Goal: Check status: Check status

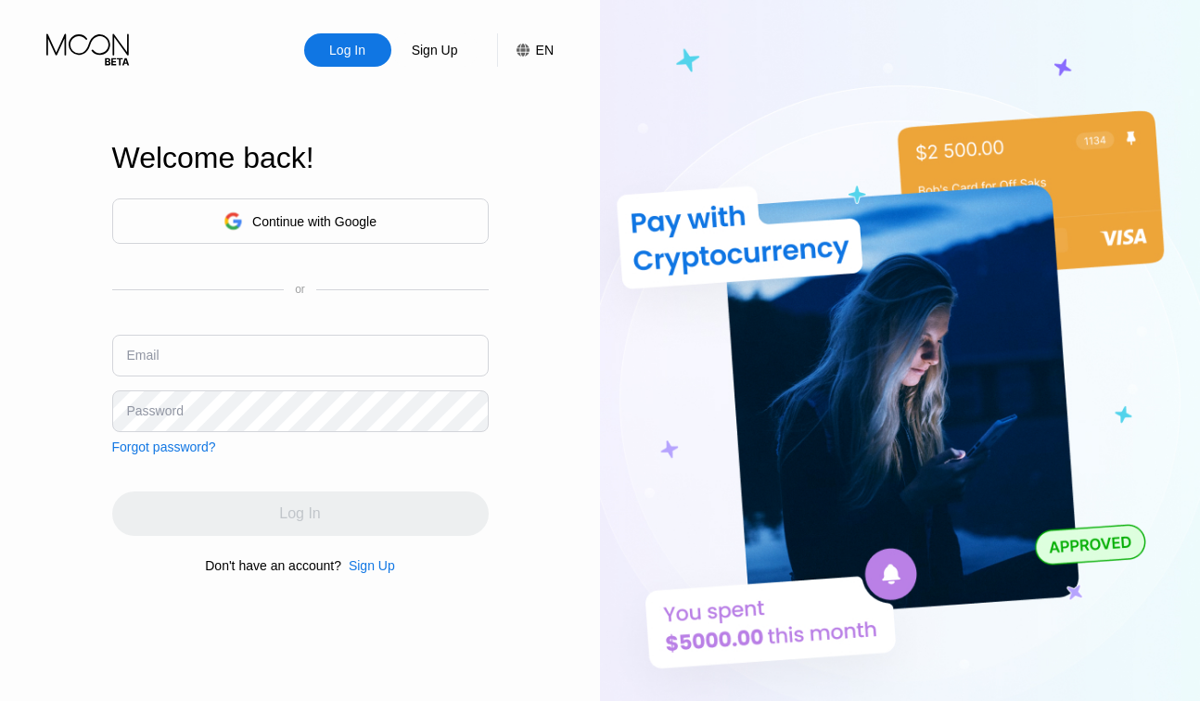
click at [337, 223] on div "Continue with Google" at bounding box center [314, 221] width 124 height 15
click at [278, 210] on div "Continue with Google" at bounding box center [299, 221] width 153 height 29
click at [286, 234] on div "Continue with Google" at bounding box center [299, 221] width 153 height 29
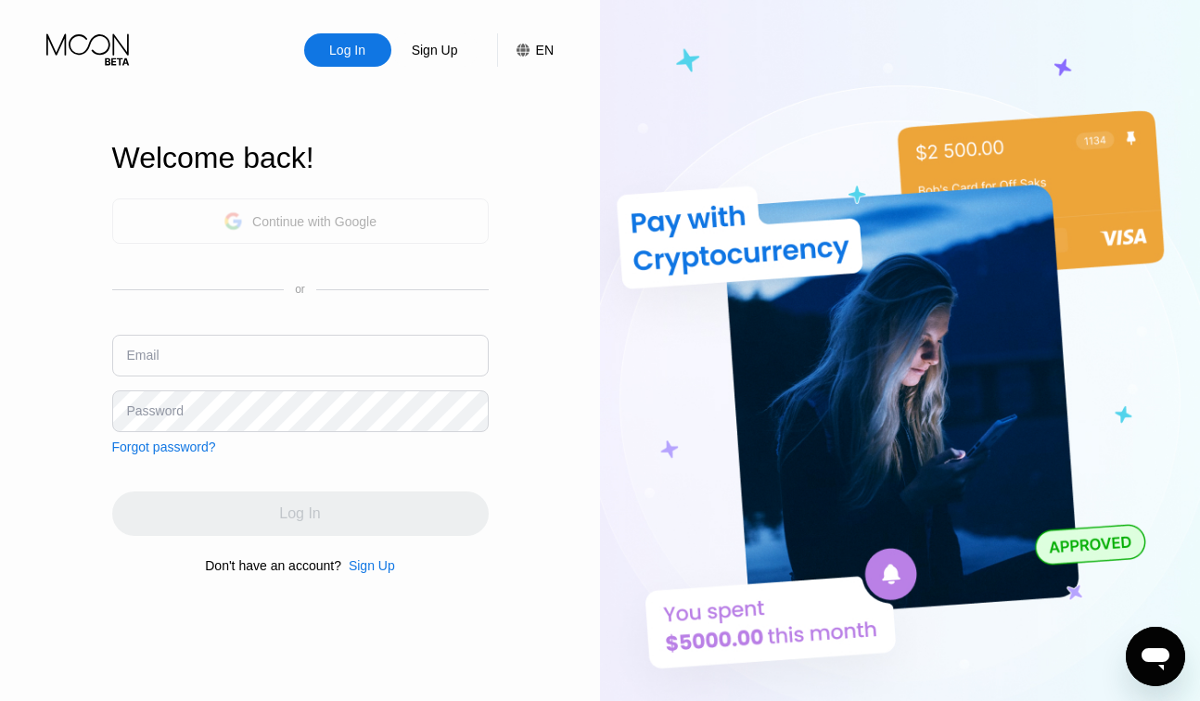
click at [253, 219] on div "Continue with Google" at bounding box center [314, 221] width 124 height 15
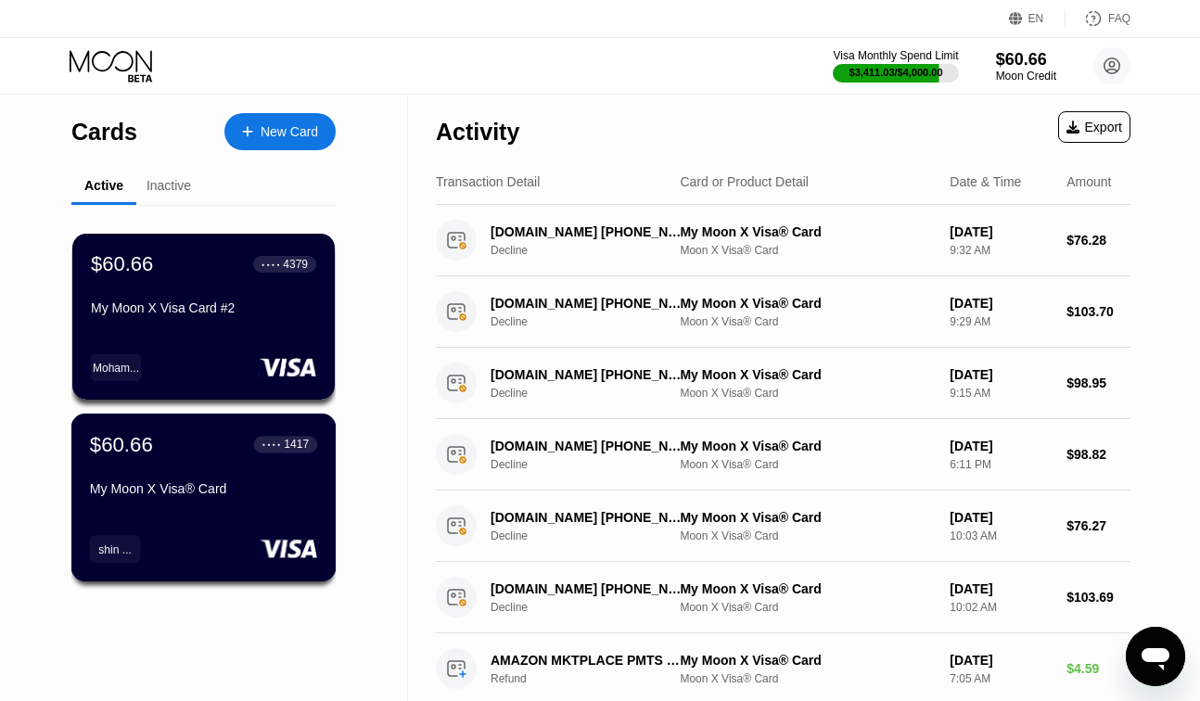
click at [309, 450] on div "● ● ● ● 1417" at bounding box center [286, 444] width 64 height 17
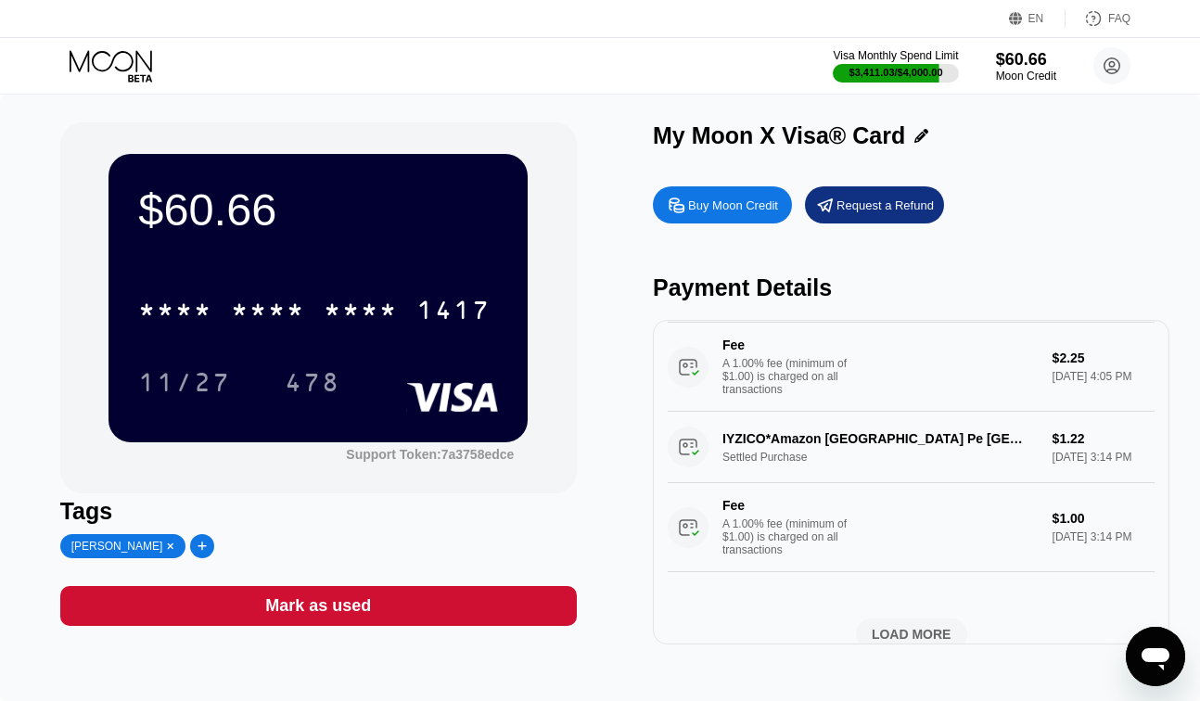
scroll to position [992, 0]
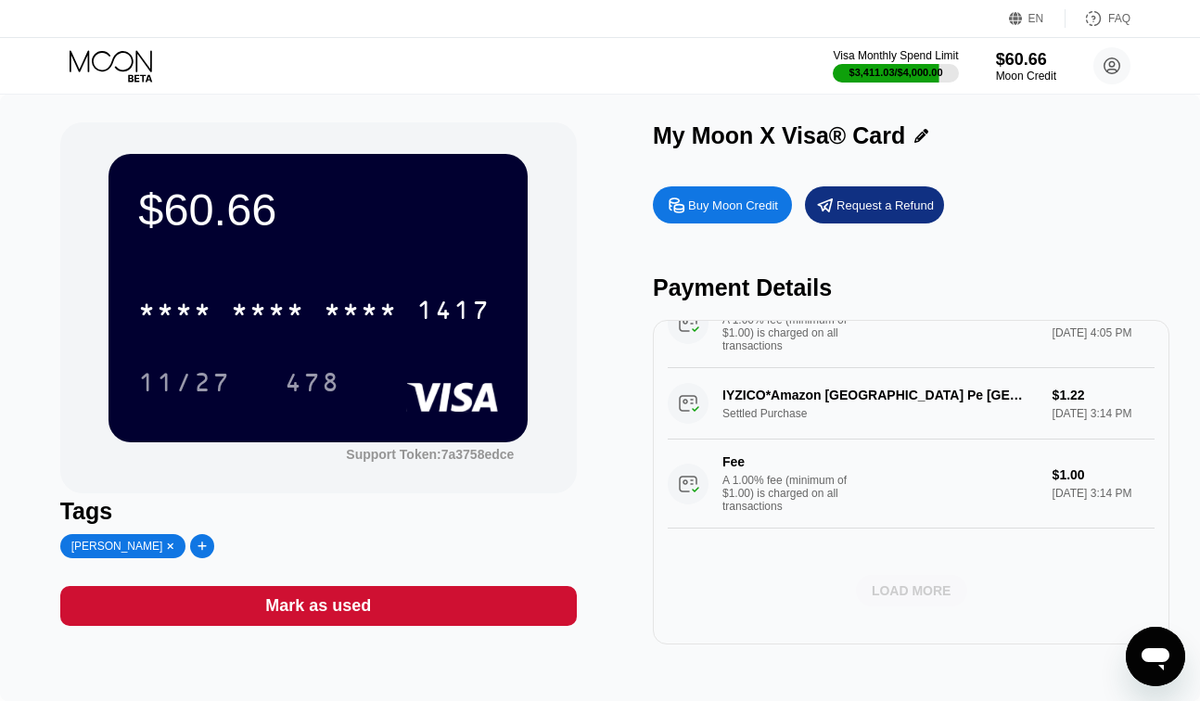
click at [903, 584] on div "LOAD MORE" at bounding box center [912, 590] width 80 height 17
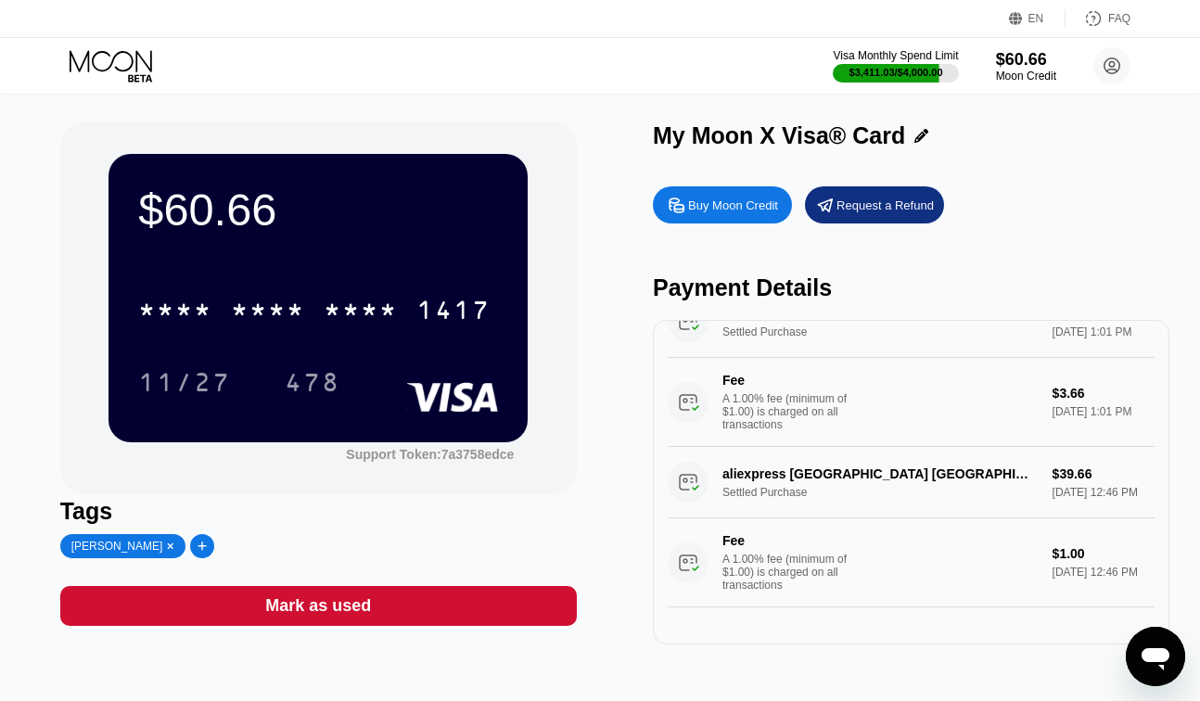
scroll to position [2805, 0]
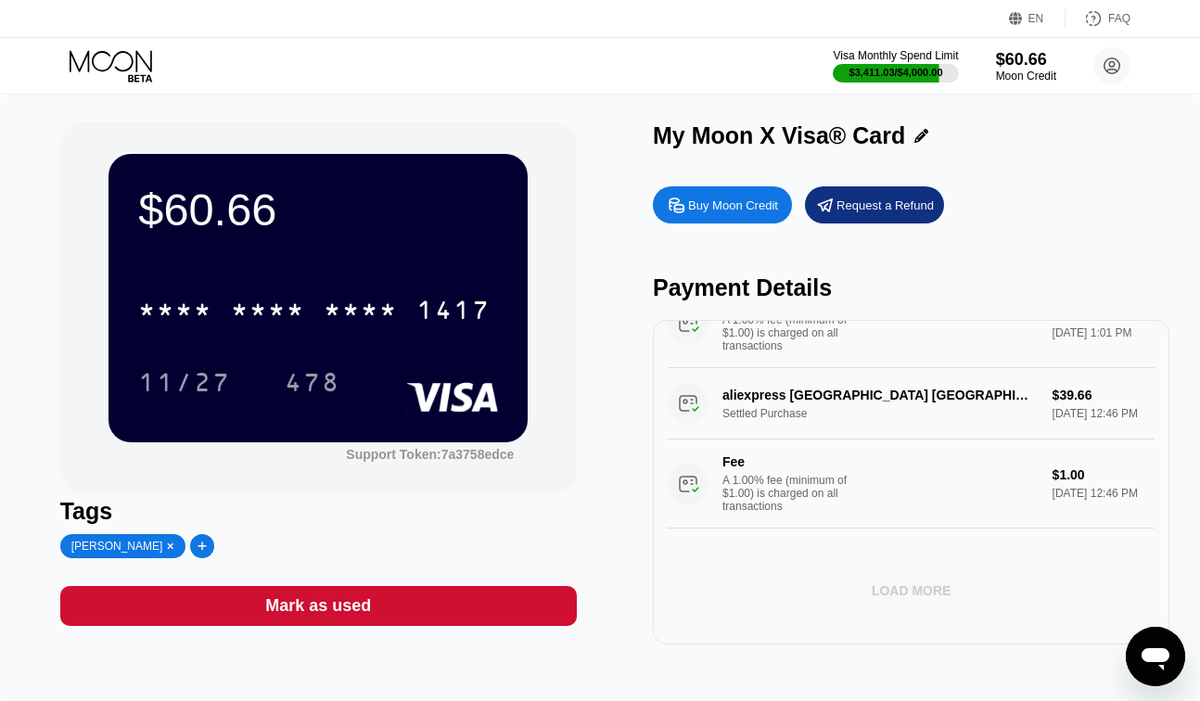
click at [921, 588] on div "LOAD MORE" at bounding box center [912, 590] width 80 height 17
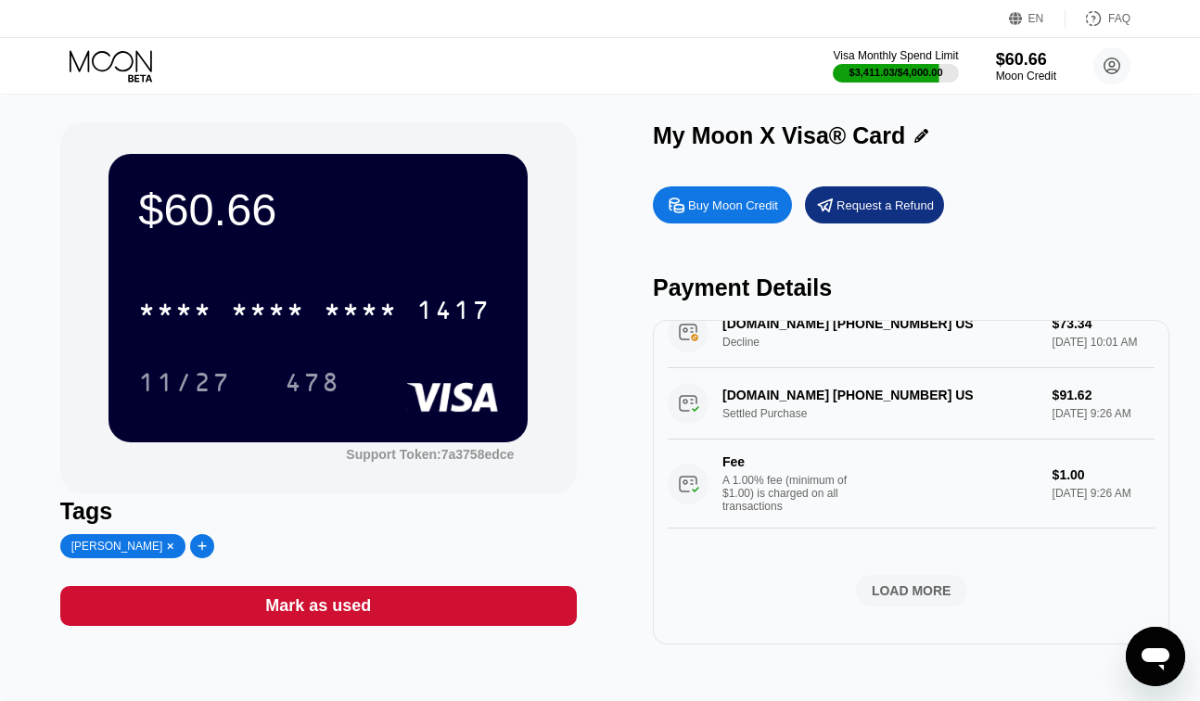
scroll to position [4618, 0]
click at [943, 596] on div "LOAD MORE" at bounding box center [912, 590] width 80 height 17
click at [906, 594] on div "LOAD MORE" at bounding box center [912, 590] width 80 height 17
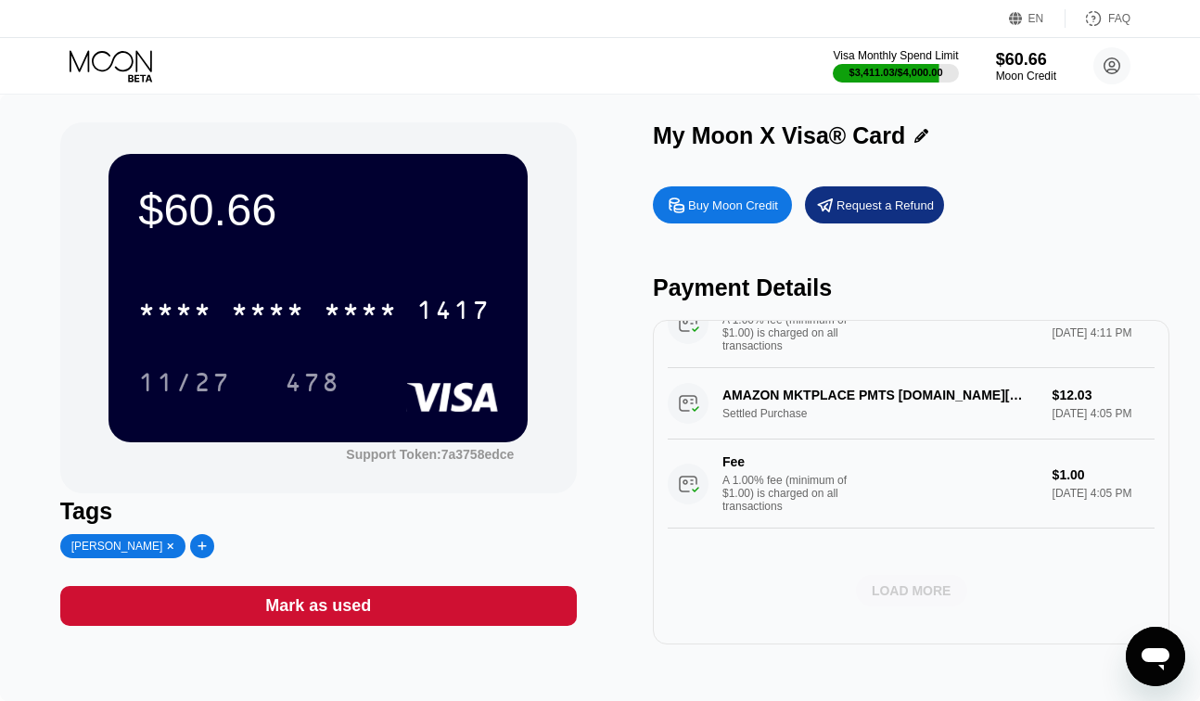
click at [906, 594] on div "LOAD MORE" at bounding box center [912, 590] width 80 height 17
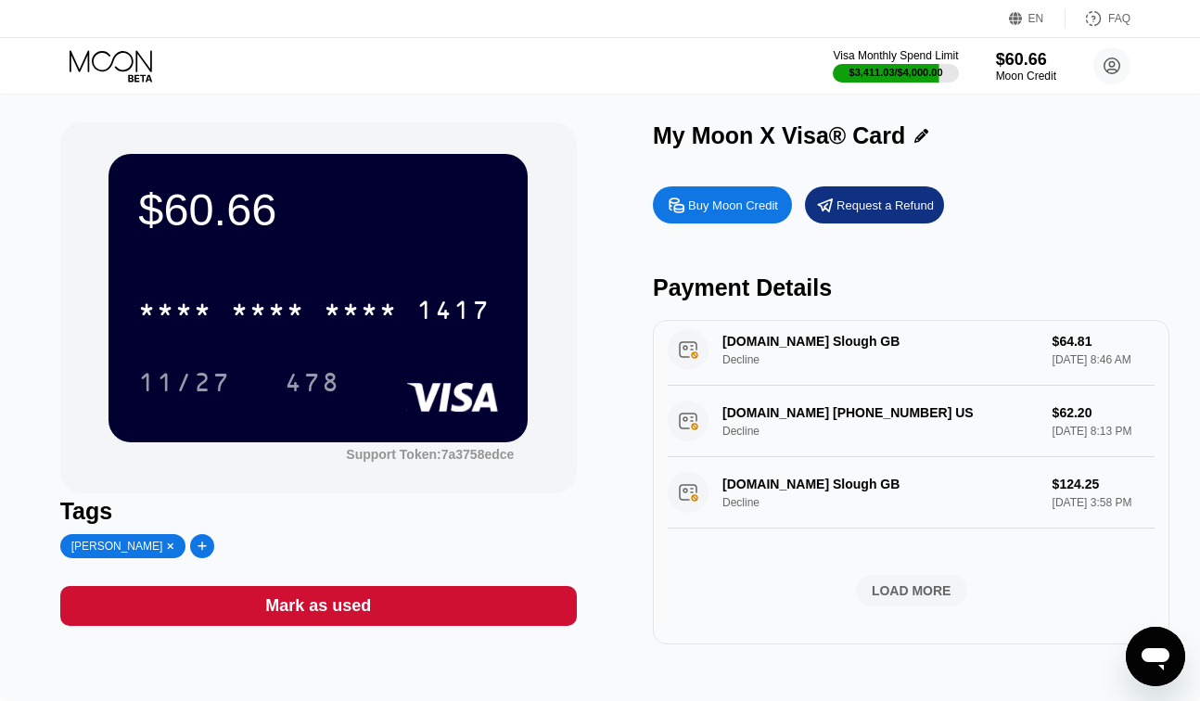
scroll to position [10170, 0]
click at [933, 596] on div "LOAD MORE" at bounding box center [912, 590] width 80 height 17
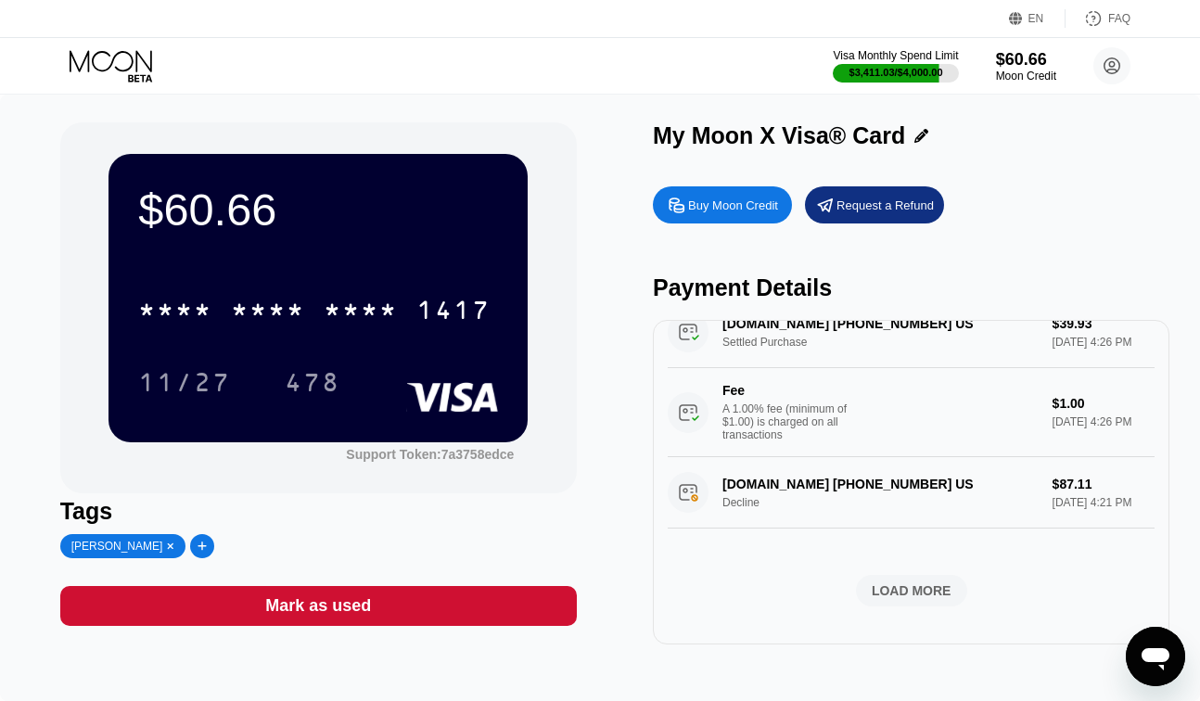
scroll to position [11535, 0]
click at [921, 589] on div "LOAD MORE" at bounding box center [912, 590] width 80 height 17
click at [899, 599] on div "LOAD MORE" at bounding box center [912, 590] width 80 height 17
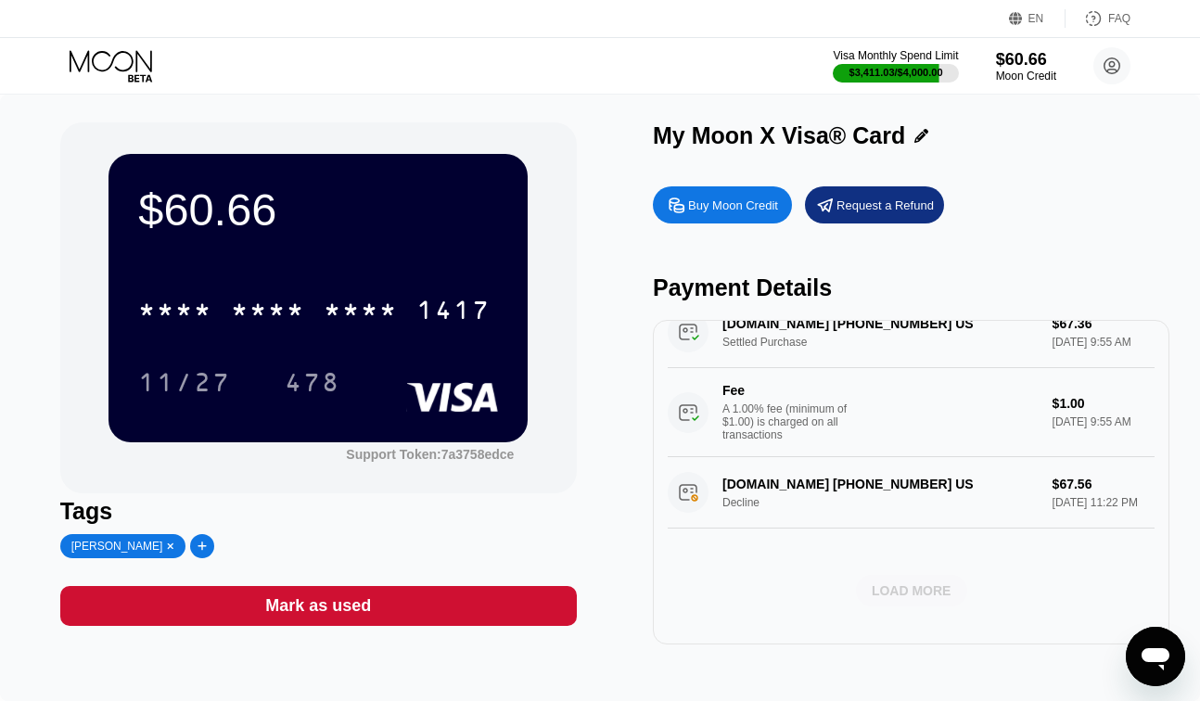
click at [890, 593] on div "LOAD MORE" at bounding box center [912, 590] width 80 height 17
click at [910, 592] on div "LOAD MORE" at bounding box center [912, 590] width 80 height 17
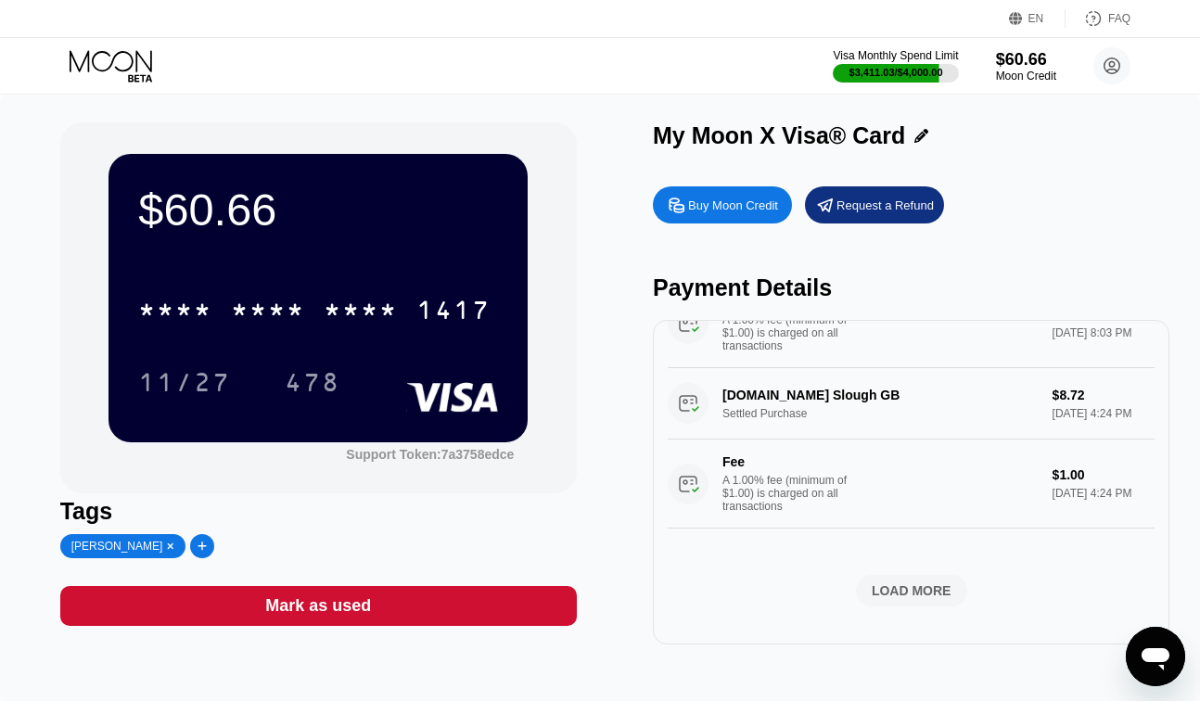
scroll to position [18607, 0]
click at [899, 591] on div "LOAD MORE" at bounding box center [912, 590] width 80 height 17
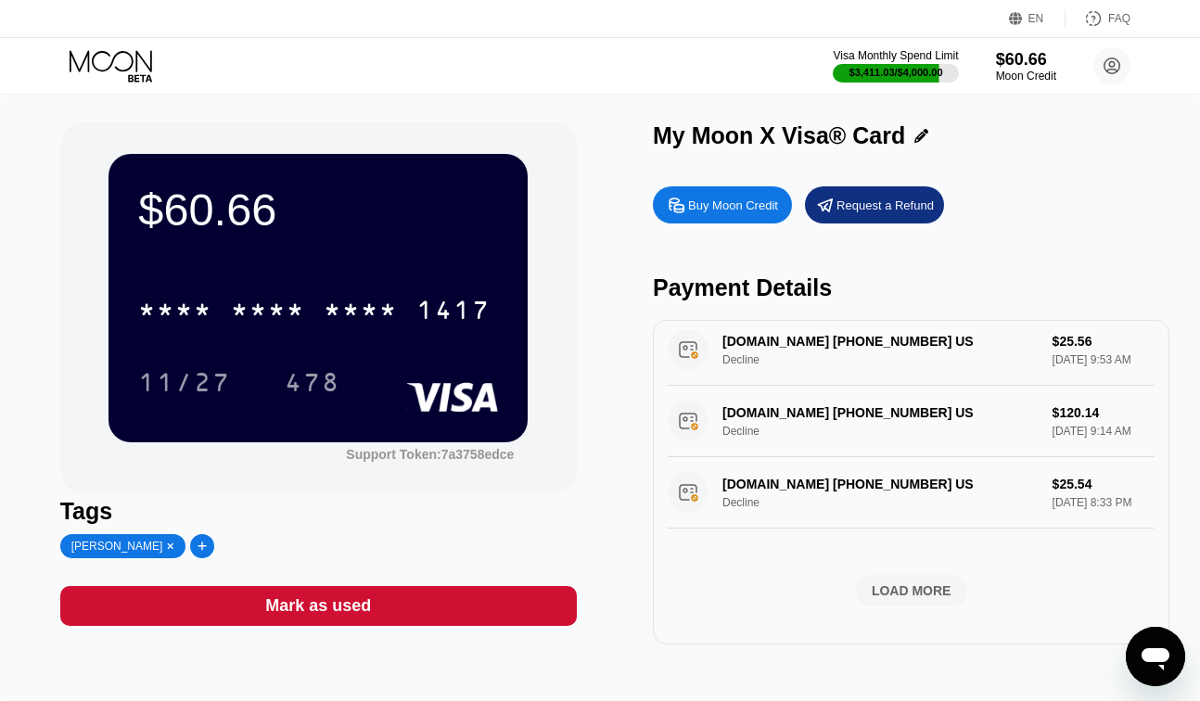
scroll to position [19704, 0]
click at [926, 601] on div "LOAD MORE" at bounding box center [911, 591] width 111 height 32
click at [886, 594] on div "LOAD MORE" at bounding box center [912, 590] width 80 height 17
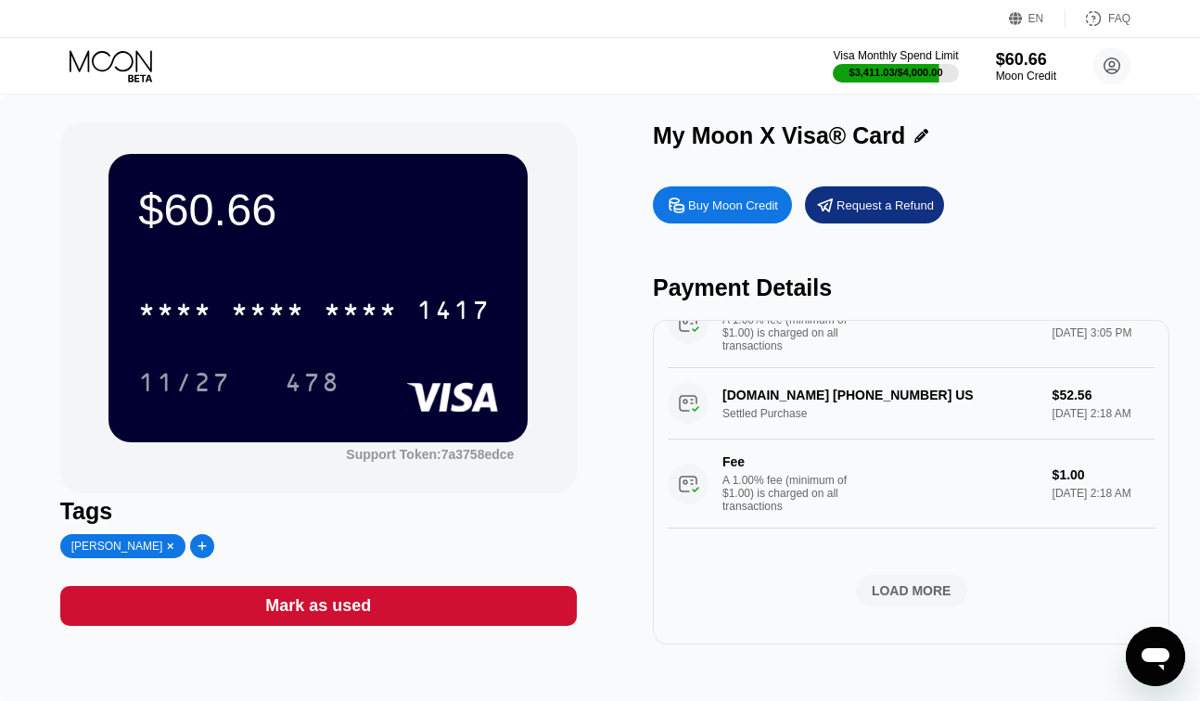
scroll to position [22346, 0]
click at [906, 591] on div "LOAD MORE" at bounding box center [912, 590] width 80 height 17
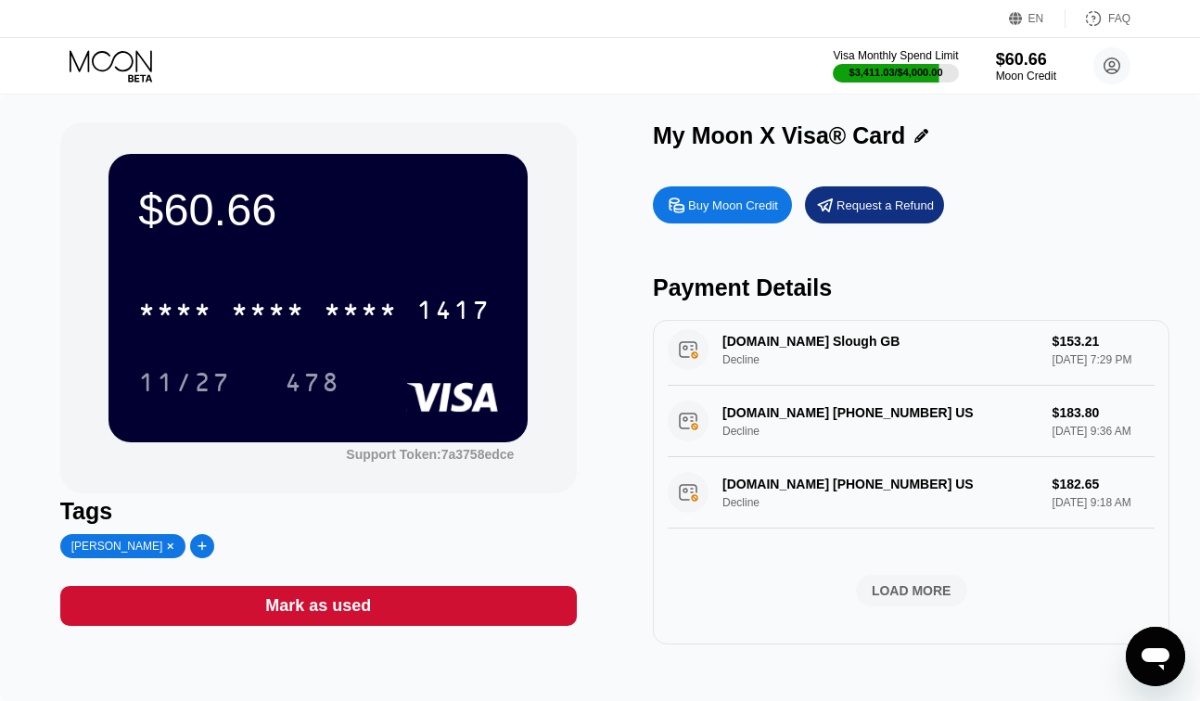
scroll to position [22911, 0]
